Goal: Task Accomplishment & Management: Manage account settings

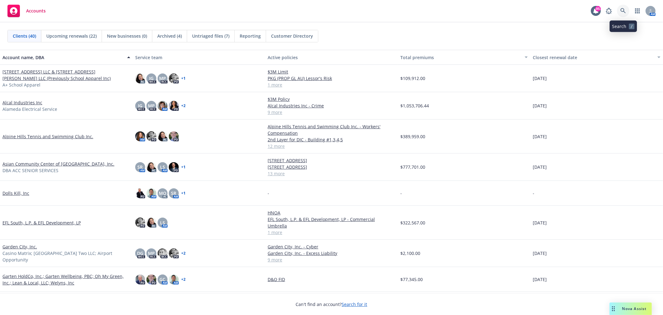
click at [625, 8] on icon at bounding box center [624, 11] width 6 height 6
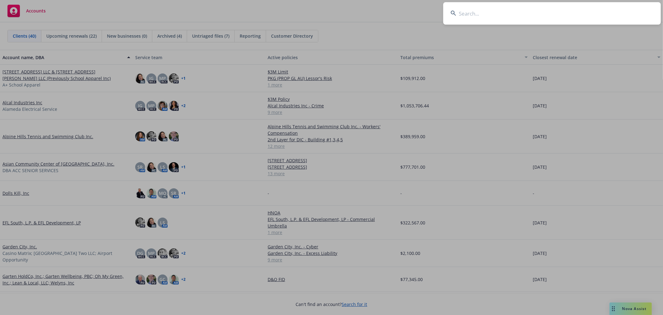
click at [595, 15] on input at bounding box center [553, 13] width 218 height 22
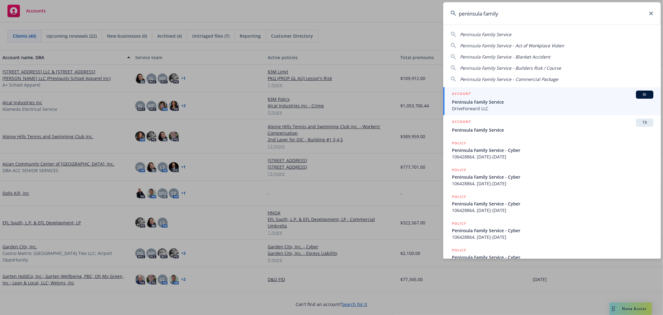
type input "peninsula family"
click at [574, 100] on span "Peninsula Family Service" at bounding box center [553, 102] width 202 height 7
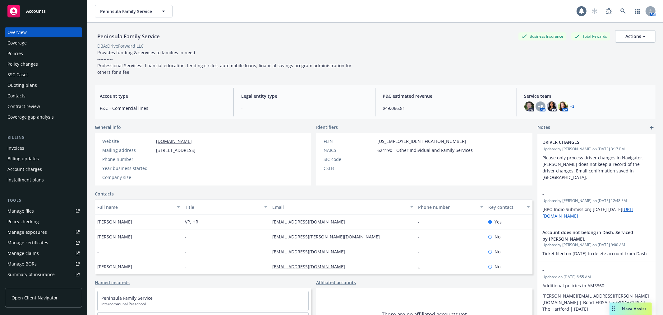
click at [24, 53] on div "Policies" at bounding box center [43, 54] width 72 height 10
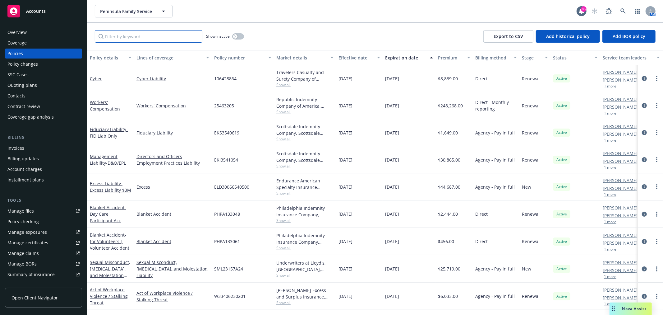
click at [150, 40] on input "Filter by keyword..." at bounding box center [149, 36] width 108 height 12
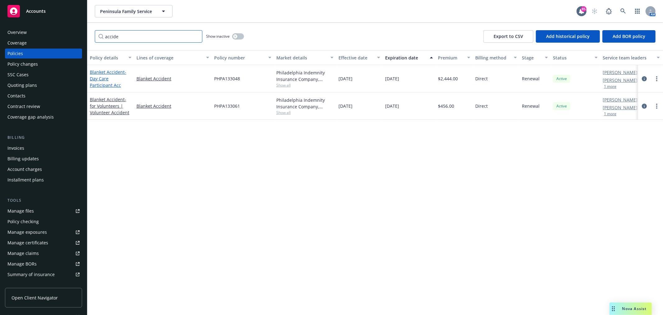
type input "accide"
click at [99, 79] on span "- Day Care Participant Acc" at bounding box center [108, 78] width 36 height 19
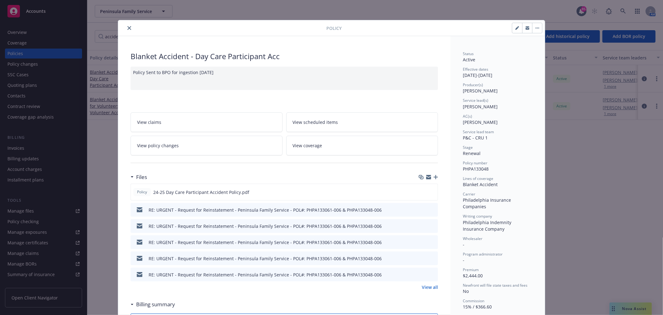
click at [430, 209] on icon "preview file" at bounding box center [433, 209] width 6 height 4
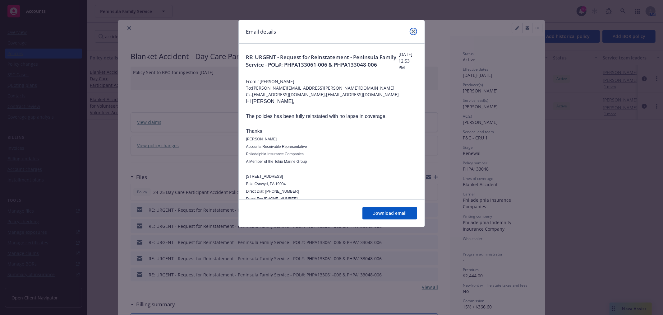
click at [413, 31] on icon "close" at bounding box center [414, 32] width 4 height 4
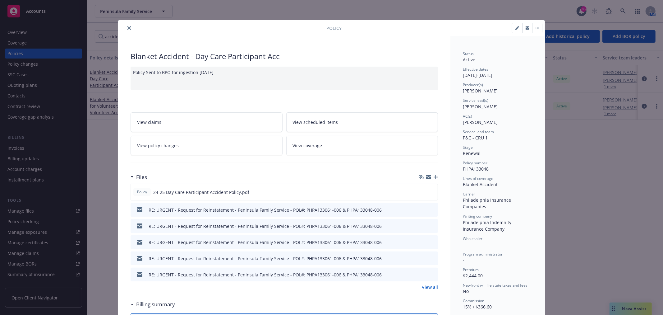
click at [431, 288] on link "View all" at bounding box center [430, 287] width 16 height 7
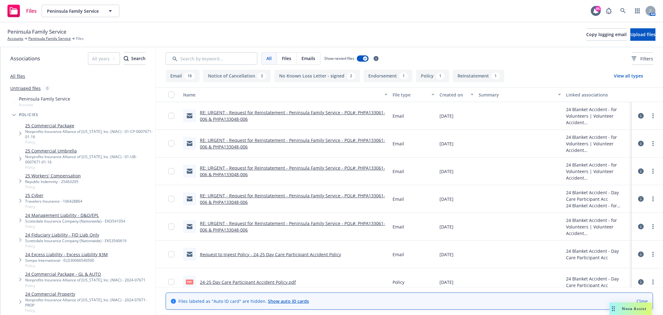
click at [639, 117] on icon at bounding box center [642, 116] width 6 height 6
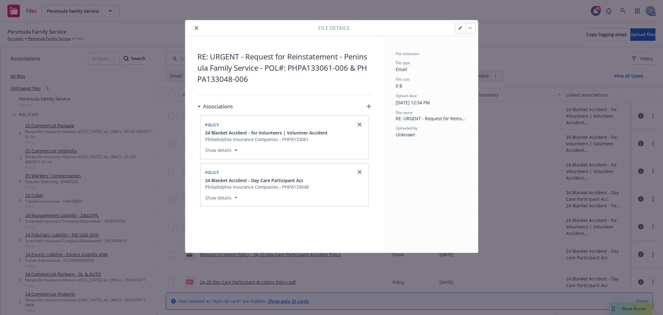
click at [459, 27] on icon "button" at bounding box center [461, 28] width 4 height 4
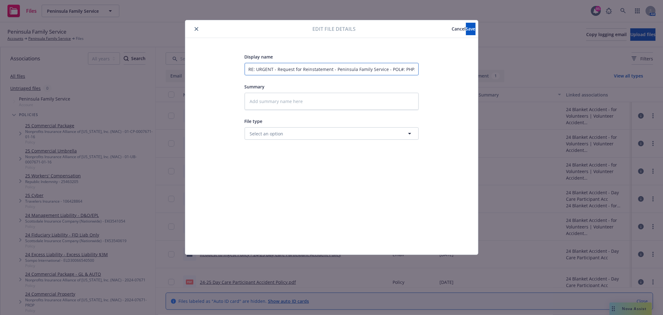
drag, startPoint x: 387, startPoint y: 70, endPoint x: 232, endPoint y: 60, distance: 154.9
click at [232, 60] on div "Display name RE: URGENT - Request for Reinstatement - Peninsula Family Service …" at bounding box center [332, 146] width 268 height 187
type textarea "x"
type input "R POL#: PHPA133061-006 & PHPA133048-006"
type textarea "x"
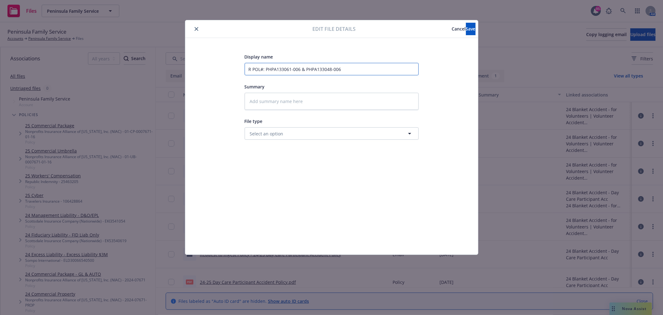
type input "Re POL#: PHPA133061-006 & PHPA133048-006"
type textarea "x"
type input "Reo POL#: PHPA133061-006 & PHPA133048-006"
type textarea "x"
type input "Re POL#: PHPA133061-006 & PHPA133048-006"
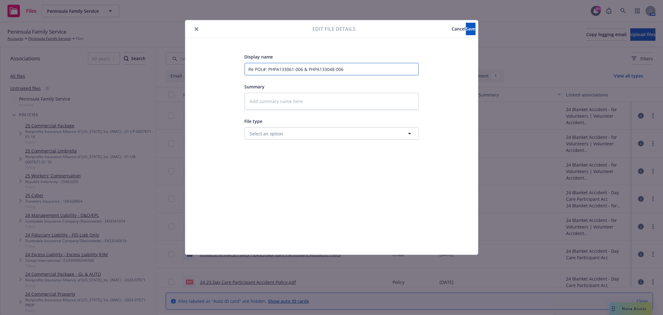
type textarea "x"
type input "R POL#: PHPA133061-006 & PHPA133048-006"
type textarea "x"
type input "POL#: PHPA133061-006 & PHPA133048-006"
type textarea "x"
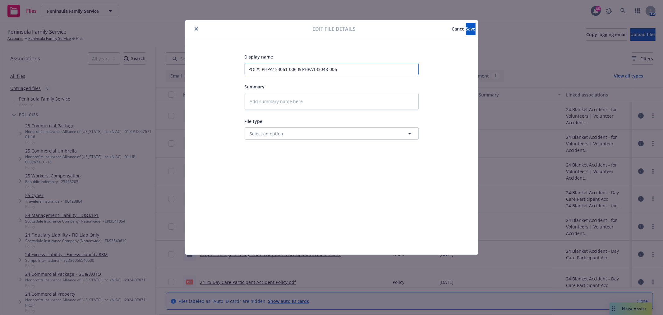
type input "F POL#: PHPA133061-006 & PHPA133048-006"
type textarea "x"
type input "Fr POL#: PHPA133061-006 & PHPA133048-006"
type textarea "x"
type input "Frp POL#: PHPA133061-006 & PHPA133048-006"
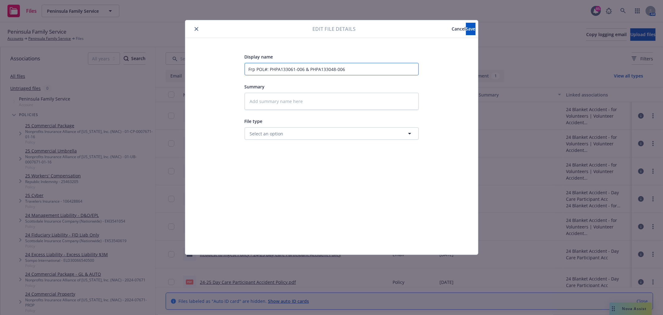
type textarea "x"
type input "Frp POL#: PHPA133061-006 & PHPA133048-006"
type textarea "x"
type input "Frp POL#: PHPA133061-006 & PHPA133048-006"
type textarea "x"
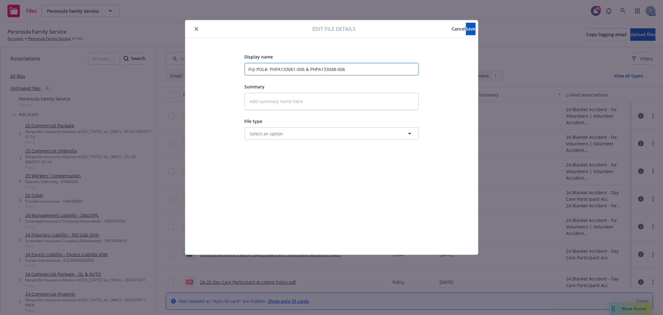
type input "Fr POL#: PHPA133061-006 & PHPA133048-006"
type textarea "x"
type input "Fro POL#: PHPA133061-006 & PHPA133048-006"
type textarea "x"
type input "Frop POL#: PHPA133061-006 & PHPA133048-006"
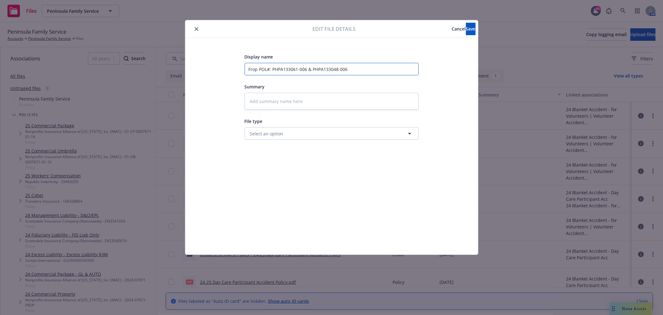
type textarea "x"
type input "Fro POL#: PHPA133061-006 & PHPA133048-006"
type textarea "x"
type input "Fro, POL#: PHPA133061-006 & PHPA133048-006"
type textarea "x"
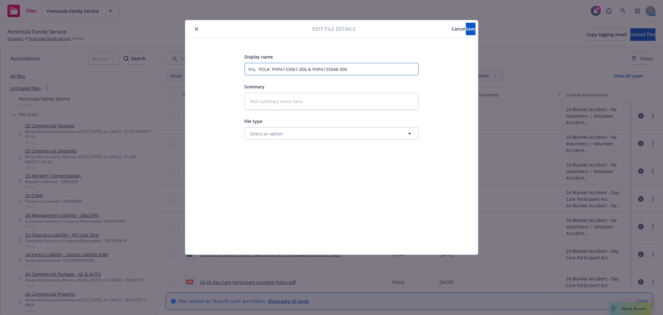
type input "Fro, { POL#: PHPA133061-006 & PHPA133048-006"
type textarea "x"
type input "Fro, POL#: PHPA133061-006 & PHPA133048-006"
type textarea "x"
type input "Fro, POL#: PHPA133061-006 & PHPA133048-006"
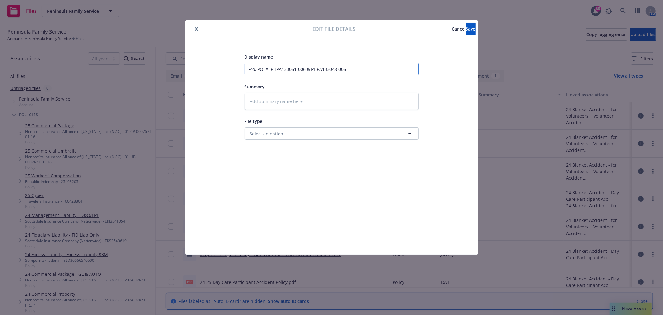
type textarea "x"
type input "Fro POL#: PHPA133061-006 & PHPA133048-006"
type textarea "x"
type input "Fro, POL#: PHPA133061-006 & PHPA133048-006"
type textarea "x"
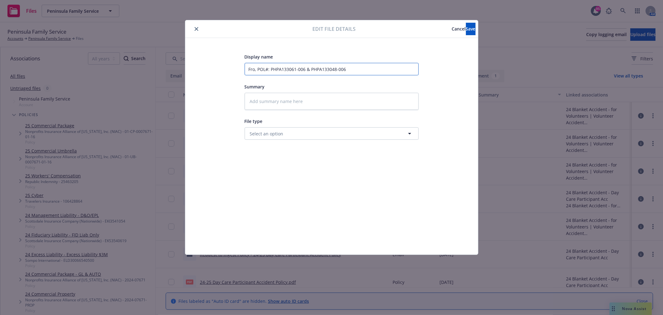
type input "Fro, POL#: PHPA133061-006 & PHPA133048-006"
type textarea "x"
type input "Fro, POL#: PHPA133061-006 & PHPA133048-006"
type textarea "x"
type input "Fro POL#: PHPA133061-006 & PHPA133048-006"
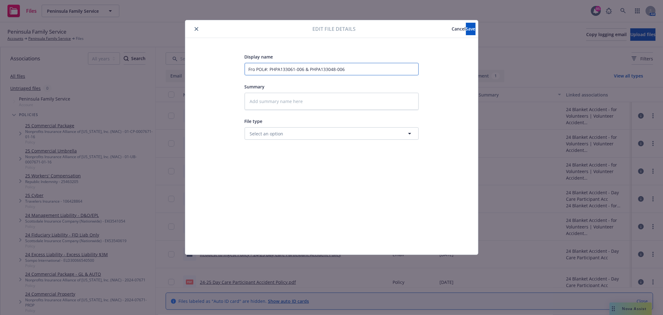
type textarea "x"
type input "From POL#: PHPA133061-006 & PHPA133048-006"
type textarea "x"
type input "From POL#: PHPA133061-006 & PHPA133048-006"
type textarea "x"
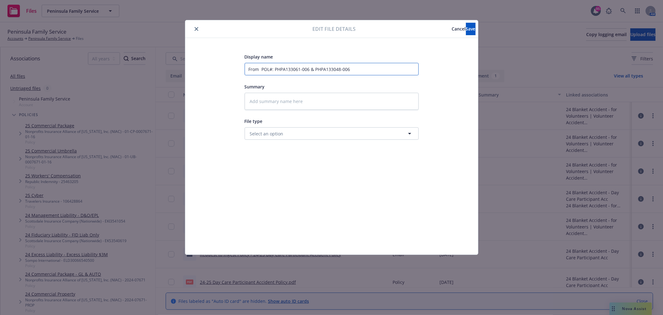
type input "From P POL#: PHPA133061-006 & PHPA133048-006"
type textarea "x"
type input "From Ph POL#: PHPA133061-006 & PHPA133048-006"
type textarea "x"
type input "From Ph. POL#: PHPA133061-006 & PHPA133048-006"
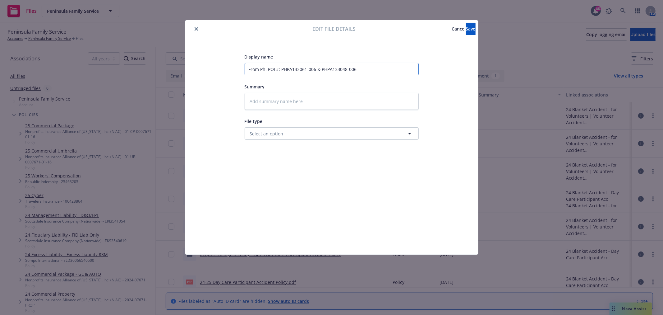
type textarea "x"
type input "From Ph.y POL#: PHPA133061-006 & PHPA133048-006"
type textarea "x"
type input "From Ph. POL#: PHPA133061-006 & PHPA133048-006"
type textarea "x"
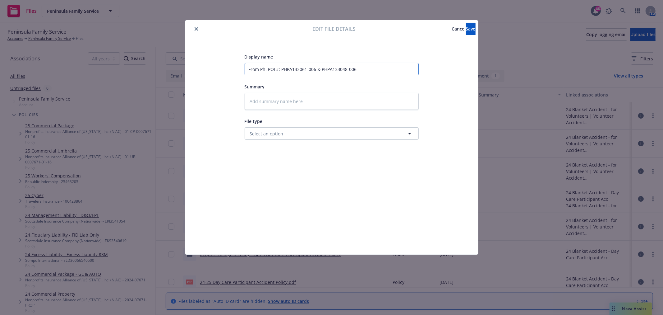
type input "From Ph POL#: PHPA133061-006 & PHPA133048-006"
type textarea "x"
type input "From Phl POL#: PHPA133061-006 & PHPA133048-006"
type textarea "x"
type input "From Phly POL#: PHPA133061-006 & PHPA133048-006"
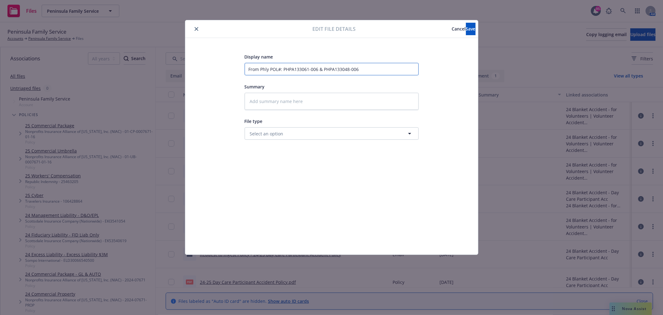
type textarea "x"
type input "From Phly POL#: PHPA133061-006 & PHPA133048-006"
type textarea "x"
type input "From Phly - POL#: PHPA133061-006 & PHPA133048-006"
type textarea "x"
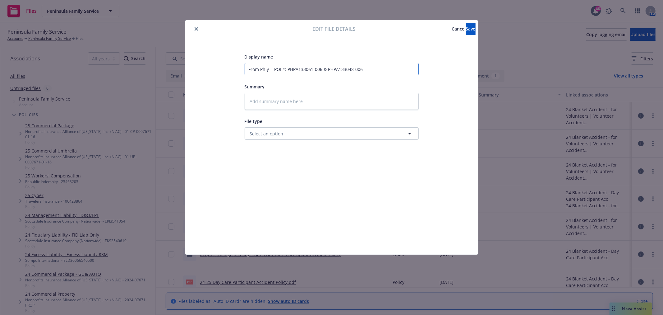
type input "From Phly - R POL#: PHPA133061-006 & PHPA133048-006"
type textarea "x"
type input "From Phly - Rei POL#: PHPA133061-006 & PHPA133048-006"
type textarea "x"
type input "From Phly - Rein POL#: PHPA133061-006 & PHPA133048-006"
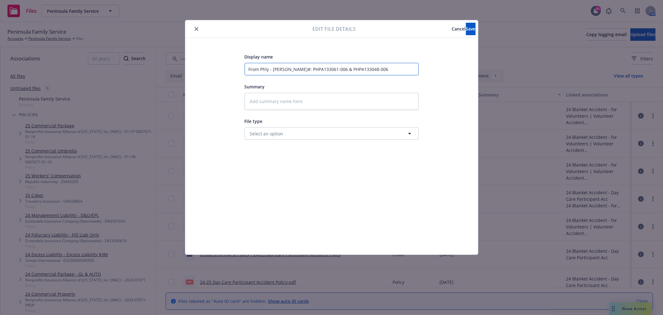
type textarea "x"
type input "From Phly - Reins POL#: PHPA133061-006 & PHPA133048-006"
type textarea "x"
type input "From Phly - Reinsta POL#: PHPA133061-006 & PHPA133048-006"
type textarea "x"
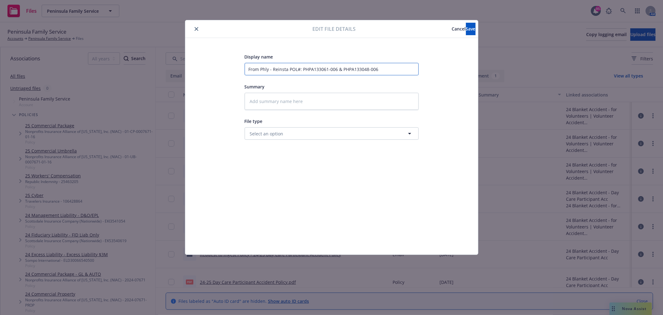
type input "From Phly - Reinstat POL#: PHPA133061-006 & PHPA133048-006"
type textarea "x"
type input "From Phly - Reinstate POL#: PHPA133061-006 & PHPA133048-006"
type textarea "x"
type input "From Phly - Reinstatem POL#: PHPA133061-006 & PHPA133048-006"
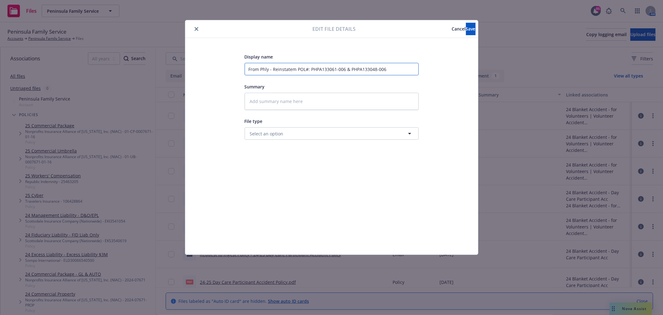
type textarea "x"
type input "From Phly - Reinstateme POL#: PHPA133061-006 & PHPA133048-006"
type textarea "x"
type input "From Phly - Reinstatemen POL#: PHPA133061-006 & PHPA133048-006"
type textarea "x"
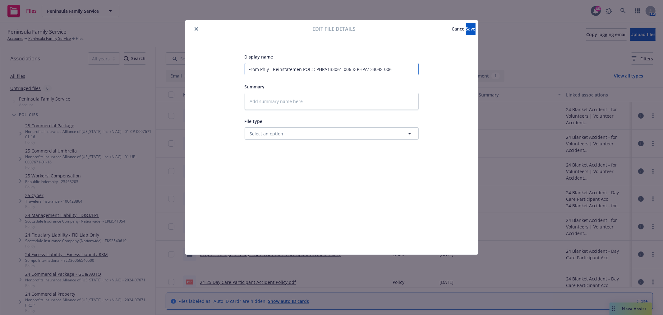
type input "From Phly - Reinstatement POL#: PHPA133061-006 & PHPA133048-006"
type textarea "x"
type input "From Phly - Reinstatement POL#: PHPA133061-006 & PHPA133048-006"
type textarea "x"
type input "From Phly - Reinstatement C POL#: PHPA133061-006 & PHPA133048-006"
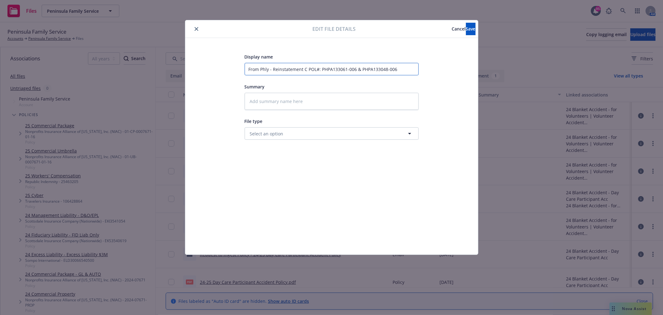
type textarea "x"
type input "From Phly - Reinstatement Co POL#: PHPA133061-006 & PHPA133048-006"
type textarea "x"
type input "From Phly - Reinstatement Conf POL#: PHPA133061-006 & PHPA133048-006"
type textarea "x"
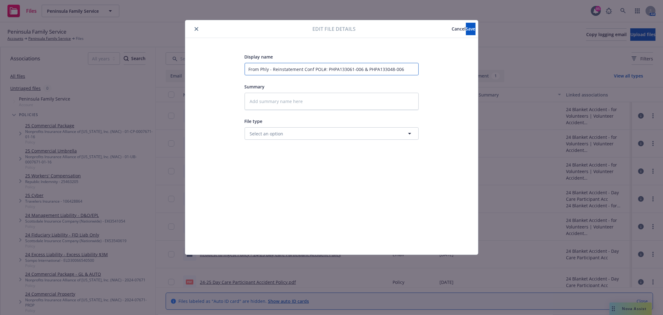
type input "From Phly - Reinstatement Confi POL#: PHPA133061-006 & PHPA133048-006"
type textarea "x"
type input "From Phly - Reinstatement Confir POL#: PHPA133061-006 & PHPA133048-006"
type textarea "x"
type input "From Phly - Reinstatement Confirm POL#: PHPA133061-006 & PHPA133048-006"
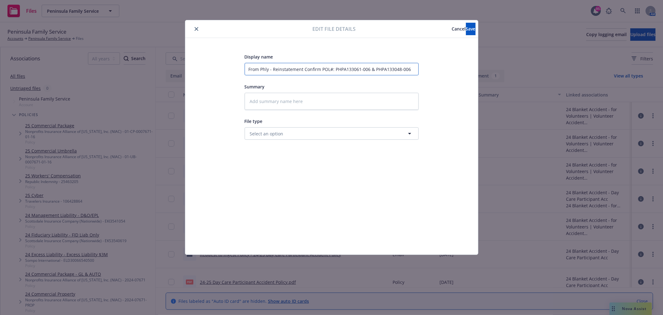
type textarea "x"
type input "From Phly - Reinstatement Confirma POL#: PHPA133061-006 & PHPA133048-006"
type textarea "x"
type input "From Phly - Reinstatement Confirmat POL#: PHPA133061-006 & PHPA133048-006"
type textarea "x"
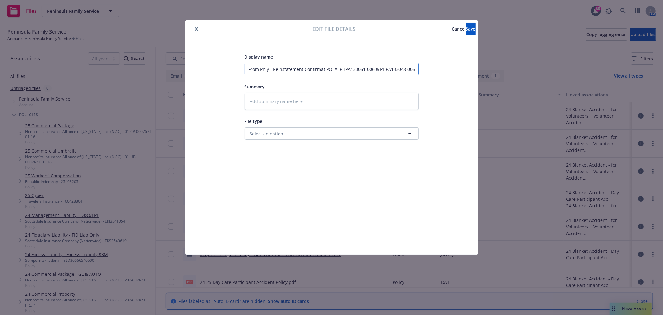
type input "From Phly - Reinstatement Confirmati POL#: PHPA133061-006 & PHPA133048-006"
type textarea "x"
type input "From Phly - Reinstatement Confirmatio POL#: PHPA133061-006 & PHPA133048-006"
type textarea "x"
type input "From Phly - Reinstatement Confirmation POL#: PHPA133061-006 & PHPA133048-006"
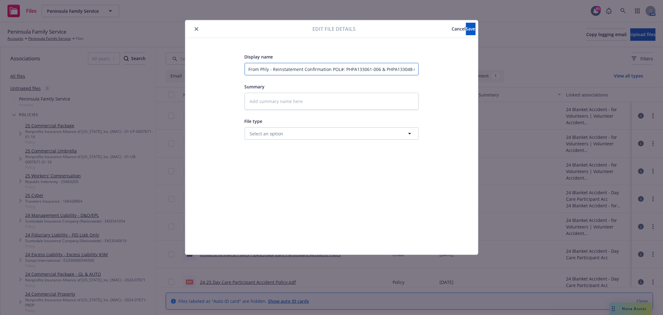
type textarea "x"
type input "From Phly - Reinstatement Confirmation POL#: PHPA133061-006 & PHPA133048-006"
type textarea "x"
type input "From Phly - Reinstatement Confirmation - POL#: PHPA133061-006 & PHPA133048-006"
type textarea "x"
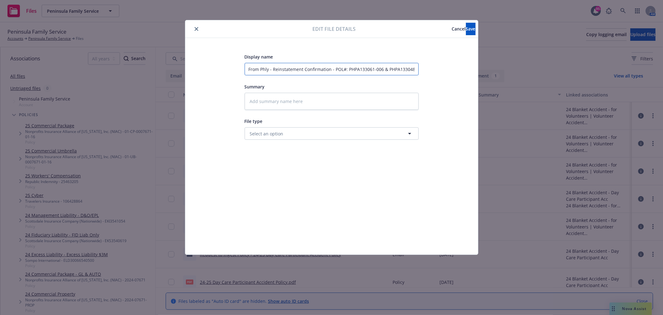
type input "From Phly - Reinstatement Confirmation - POL#: PHPA133061-006 & PHPA133048-006"
type textarea "x"
type input "From Phly - Reinstatement Confirmation - A POL#: PHPA133061-006 & PHPA133048-006"
type textarea "x"
type input "From Phly - Reinstatement Confirmation - Ac POL#: PHPA133061-006 & PHPA133048-0…"
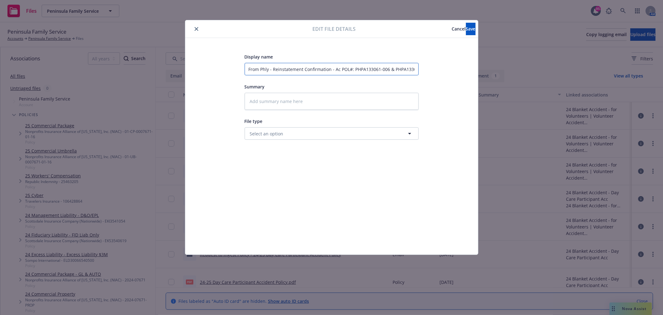
type textarea "x"
type input "From Phly - Reinstatement Confirmation - Acc POL#: PHPA133061-006 & PHPA133048-…"
type textarea "x"
type input "From Phly - Reinstatement Confirmation - Acci POL#: PHPA133061-006 & PHPA133048…"
type textarea "x"
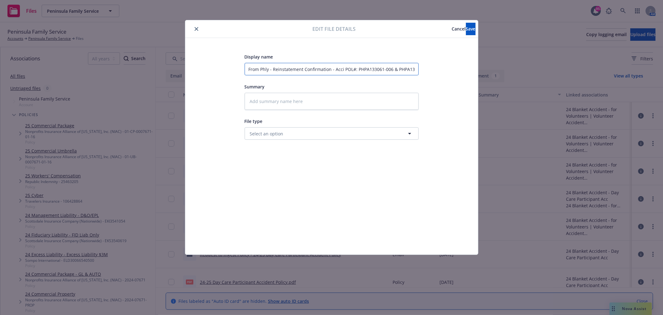
type input "From Phly - Reinstatement Confirmation - Accid POL#: PHPA133061-006 & PHPA13304…"
type textarea "x"
type input "From Phly - Reinstatement Confirmation - Accide POL#: PHPA133061-006 & PHPA1330…"
type textarea "x"
type input "From Phly - Reinstatement Confirmation - Accidee POL#: PHPA133061-006 & PHPA133…"
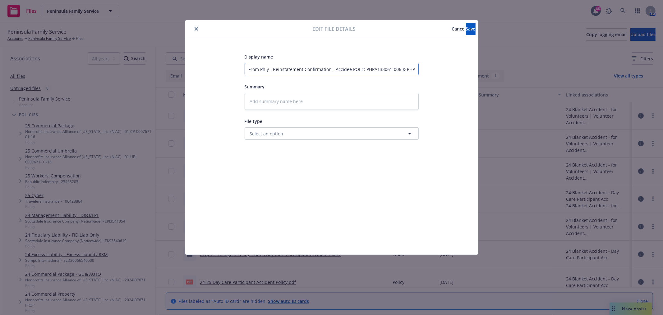
type textarea "x"
type input "From Phly - Reinstatement Confirmation - Accideen POL#: PHPA133061-006 & PHPA13…"
type textarea "x"
type input "From Phly - Reinstatement Confirmation - Accideent POL#: PHPA133061-006 & PHPA1…"
type textarea "x"
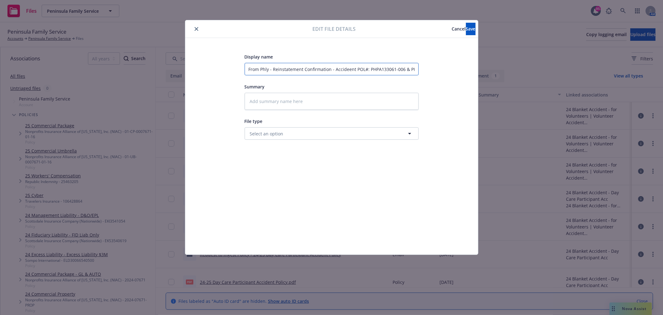
type input "From Phly - Reinstatement Confirmation - Accideen POL#: PHPA133061-006 & PHPA13…"
type textarea "x"
type input "From Phly - Reinstatement Confirmation - Accidee POL#: PHPA133061-006 & PHPA133…"
type textarea "x"
type input "From Phly - Reinstatement Confirmation - Accide POL#: PHPA133061-006 & PHPA1330…"
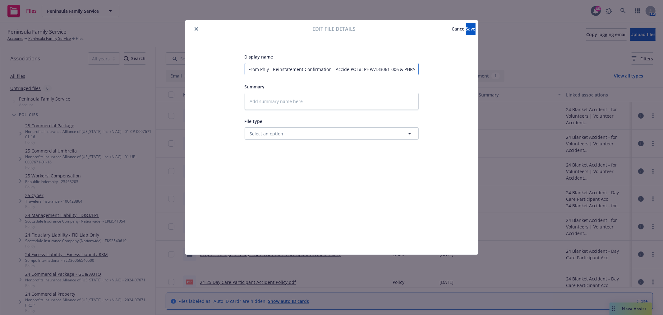
type textarea "x"
type input "From Phly - Reinstatement Confirmation - Acciden POL#: PHPA133061-006 & PHPA133…"
type textarea "x"
type input "From Phly - Reinstatement Confirmation - Accident POL#: PHPA133061-006 & PHPA13…"
type textarea "x"
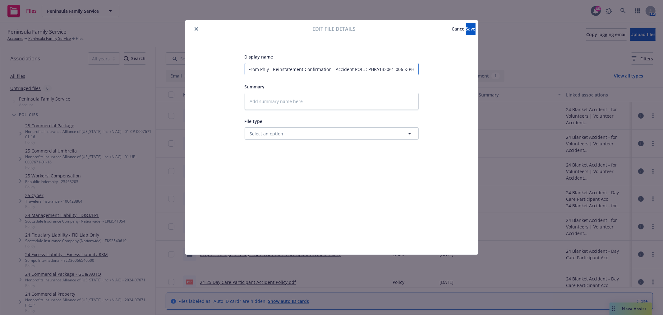
type input "From Phly - Reinstatement Confirmation - Accident POL#: PHPA133061-006 & PHPA13…"
type textarea "x"
type input "From Phly - Reinstatement Confirmation - Accident o POL#: PHPA133061-006 & PHPA…"
type textarea "x"
type input "From Phly - Reinstatement Confirmation - Accident POL#: PHPA133061-006 & PHPA13…"
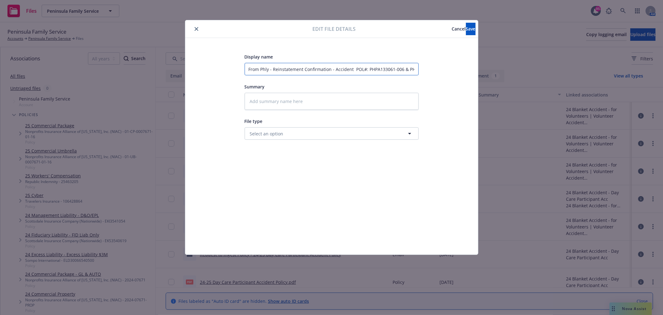
type textarea "x"
type input "From Phly - Reinstatement Confirmation - Accident POL#: PHPA133061-006 & PHPA13…"
type textarea "x"
type input "From Phly - Reinstatement Confirmation - AccidentP POL#: PHPA133061-006 & PHPA1…"
type textarea "x"
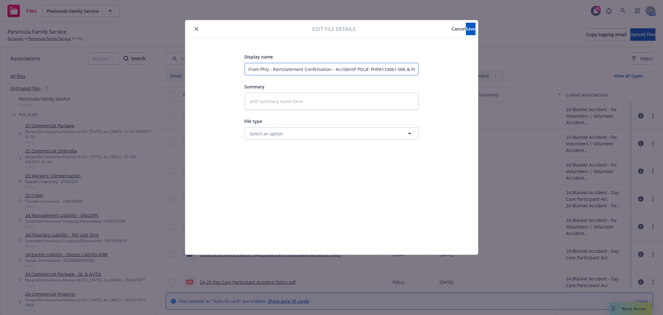
type input "From Phly - Reinstatement Confirmation - AccidentPo POL#: PHPA133061-006 & PHPA…"
type textarea "x"
type input "From Phly - Reinstatement Confirmation - AccidentPol POL#: PHPA133061-006 & PHP…"
type textarea "x"
type input "From Phly - Reinstatement Confirmation - AccidentPoli POL#: PHPA133061-006 & PH…"
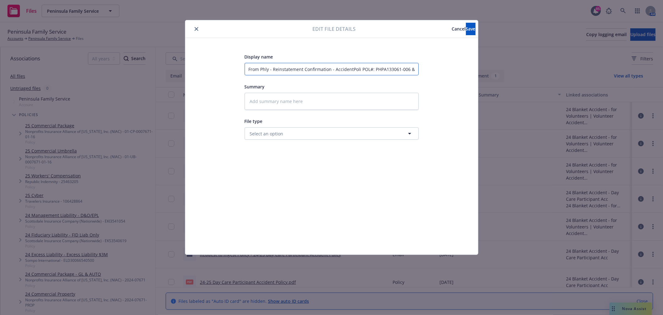
type textarea "x"
type input "From Phly - Reinstatement Confirmation - AccidentPolic POL#: PHPA133061-006 & P…"
type textarea "x"
type input "From Phly - Reinstatement Confirmation - AccidentPolici POL#: PHPA133061-006 & …"
type textarea "x"
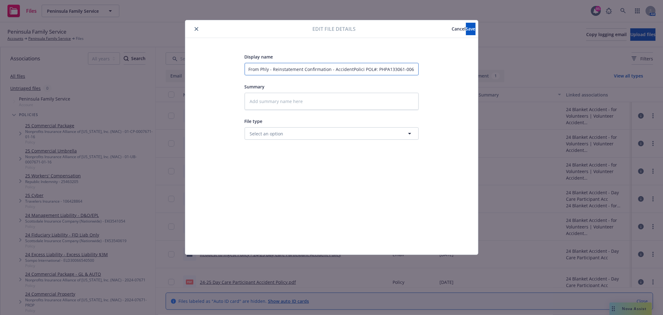
type input "From Phly - Reinstatement Confirmation - AccidentPolicie POL#: PHPA133061-006 &…"
type textarea "x"
type input "From Phly - Reinstatement Confirmation - AccidentPolicies POL#: PHPA133061-006 …"
click at [466, 27] on span "Save" at bounding box center [471, 29] width 10 height 6
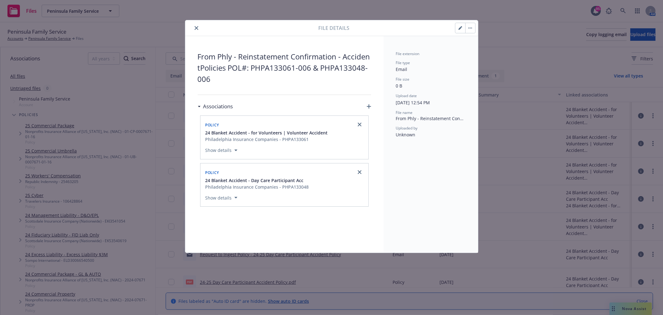
click at [459, 29] on icon "button" at bounding box center [460, 28] width 3 height 3
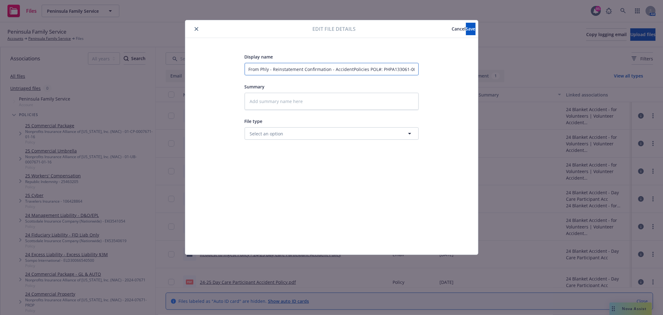
click at [350, 70] on input "From Phly - Reinstatement Confirmation - AccidentPolicies POL#: PHPA133061-006 …" at bounding box center [332, 69] width 174 height 12
type textarea "x"
type input "From Phly - Reinstatement Confirmation - Accident Policies POL#: PHPA133061-006…"
click at [466, 24] on button "Save" at bounding box center [471, 29] width 10 height 12
type textarea "x"
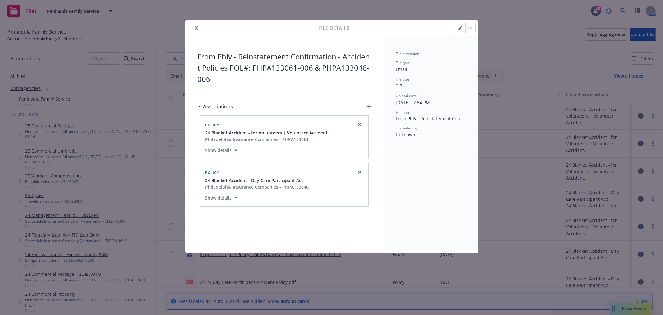
click at [198, 25] on button "close" at bounding box center [196, 27] width 7 height 7
